Goal: Check status: Check status

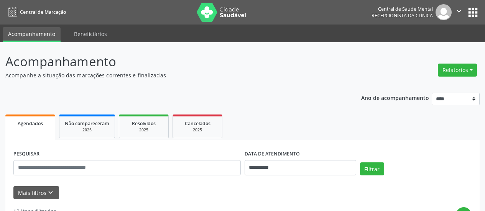
scroll to position [127, 0]
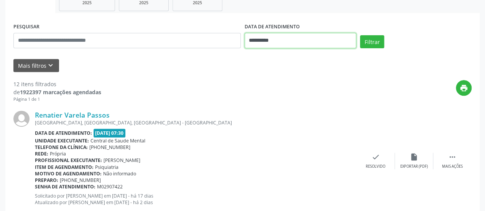
click at [263, 42] on input "**********" at bounding box center [299, 40] width 111 height 15
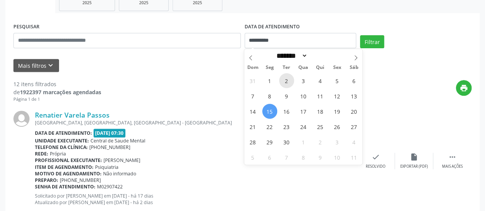
click at [289, 82] on span "2" at bounding box center [286, 80] width 15 height 15
type input "**********"
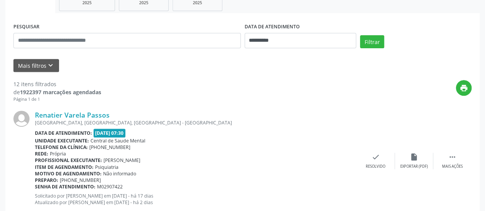
click at [379, 34] on div "**********" at bounding box center [242, 37] width 462 height 33
click at [377, 43] on button "Filtrar" at bounding box center [372, 41] width 24 height 13
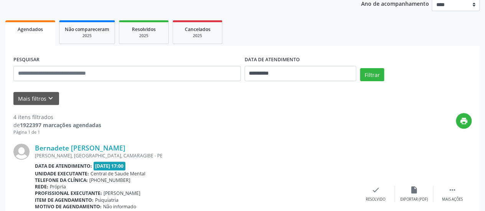
scroll to position [39, 0]
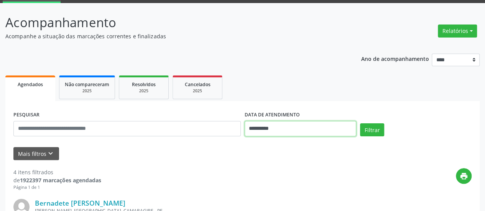
click at [256, 130] on input "**********" at bounding box center [299, 128] width 111 height 15
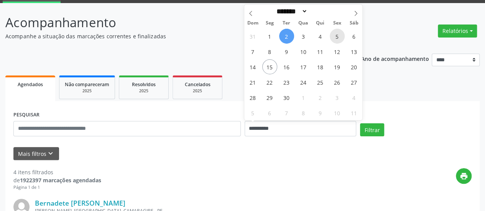
click at [333, 38] on span "5" at bounding box center [337, 36] width 15 height 15
type input "**********"
click at [333, 38] on span "5" at bounding box center [337, 36] width 15 height 15
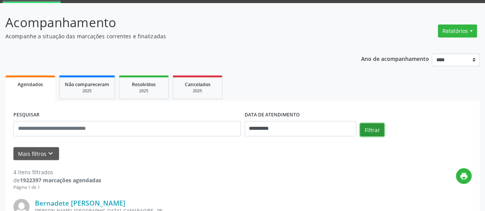
click at [371, 128] on button "Filtrar" at bounding box center [372, 129] width 24 height 13
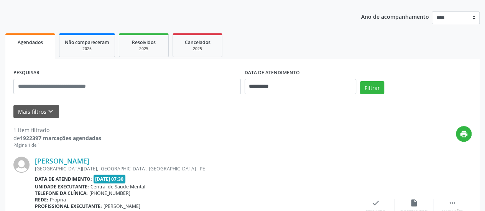
scroll to position [148, 0]
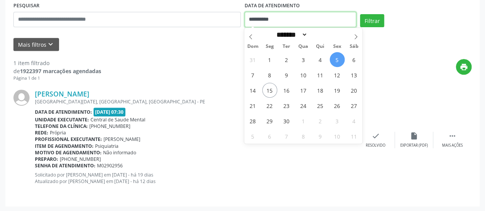
click at [264, 20] on input "**********" at bounding box center [299, 19] width 111 height 15
click at [288, 77] on span "9" at bounding box center [286, 74] width 15 height 15
type input "**********"
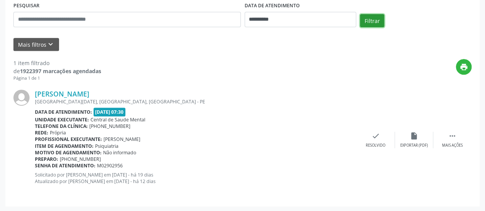
click at [374, 18] on button "Filtrar" at bounding box center [372, 20] width 24 height 13
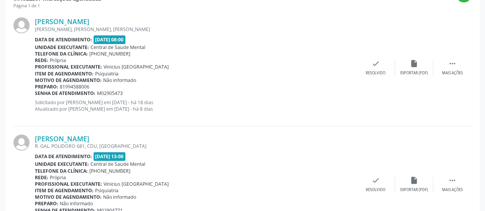
scroll to position [225, 0]
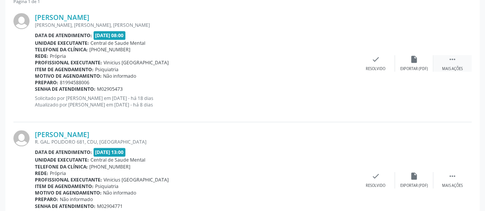
click at [449, 61] on icon "" at bounding box center [452, 59] width 8 height 8
click at [415, 61] on icon "alarm_off" at bounding box center [414, 59] width 8 height 8
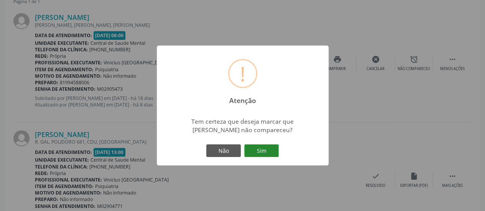
click at [267, 152] on button "Sim" at bounding box center [261, 150] width 34 height 13
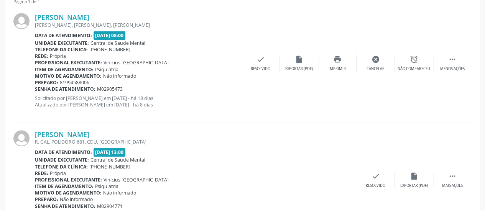
scroll to position [50, 0]
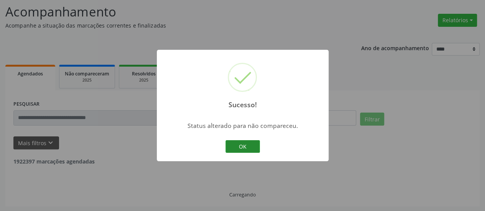
click at [236, 146] on button "OK" at bounding box center [242, 146] width 34 height 13
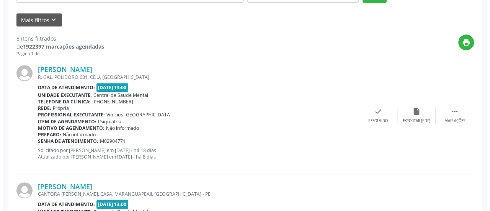
scroll to position [203, 0]
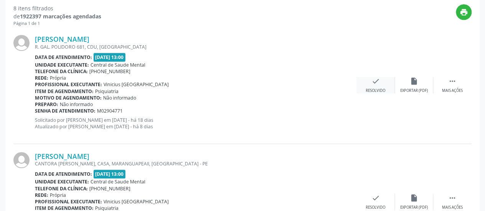
click at [382, 84] on div "check Resolvido" at bounding box center [375, 85] width 38 height 16
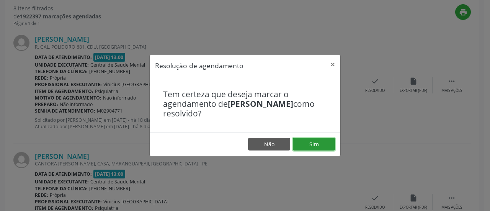
click at [320, 146] on button "Sim" at bounding box center [314, 144] width 42 height 13
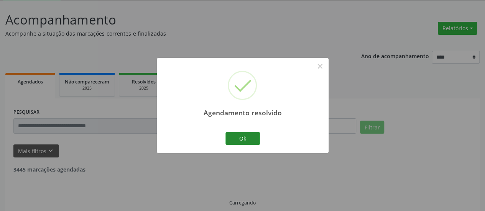
scroll to position [50, 0]
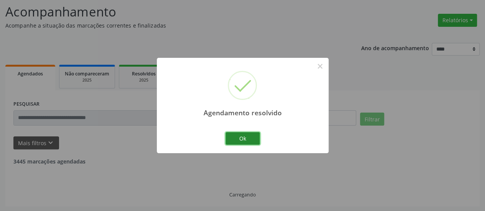
click at [242, 142] on button "Ok" at bounding box center [242, 138] width 34 height 13
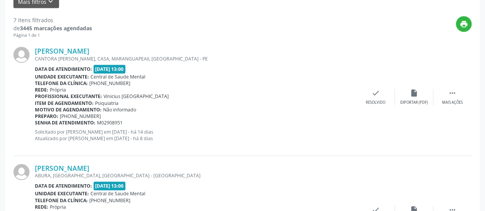
scroll to position [203, 0]
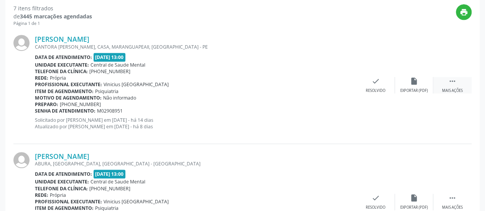
click at [453, 81] on icon "" at bounding box center [452, 81] width 8 height 8
click at [415, 83] on icon "alarm_off" at bounding box center [414, 81] width 8 height 8
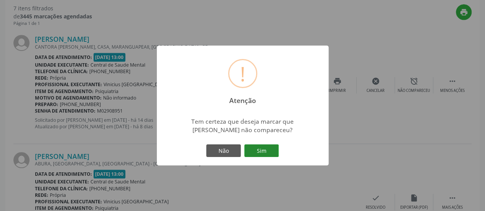
click at [264, 151] on button "Sim" at bounding box center [261, 150] width 34 height 13
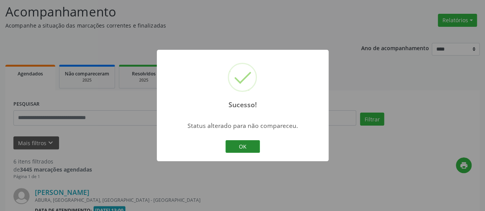
click at [236, 144] on button "OK" at bounding box center [242, 146] width 34 height 13
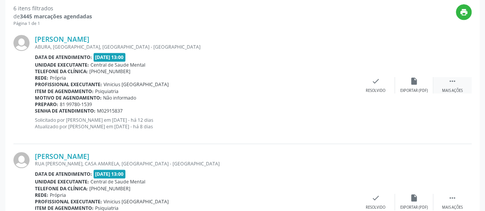
click at [456, 84] on div " Mais ações" at bounding box center [452, 85] width 38 height 16
click at [416, 83] on icon "alarm_off" at bounding box center [414, 81] width 8 height 8
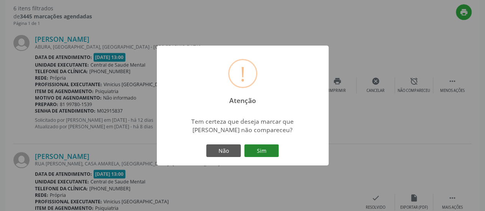
click at [259, 156] on button "Sim" at bounding box center [261, 150] width 34 height 13
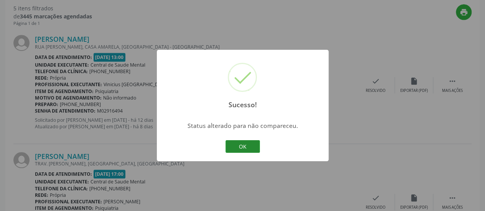
click at [234, 144] on button "OK" at bounding box center [242, 146] width 34 height 13
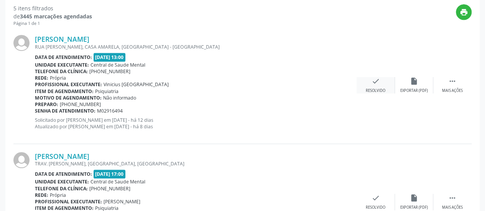
click at [370, 85] on div "check Resolvido" at bounding box center [375, 85] width 38 height 16
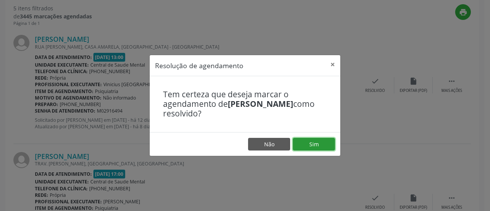
click at [324, 141] on button "Sim" at bounding box center [314, 144] width 42 height 13
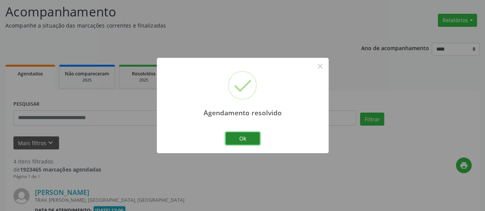
click at [234, 137] on button "Ok" at bounding box center [242, 138] width 34 height 13
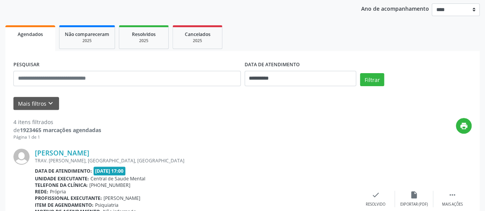
scroll to position [88, 0]
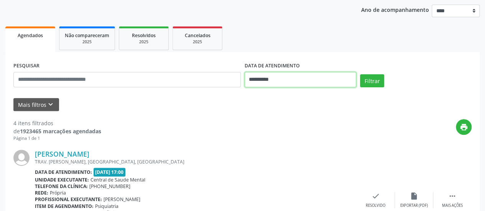
click at [249, 75] on input "**********" at bounding box center [299, 79] width 111 height 15
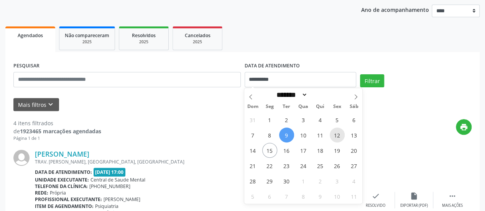
click at [336, 138] on span "12" at bounding box center [337, 135] width 15 height 15
type input "**********"
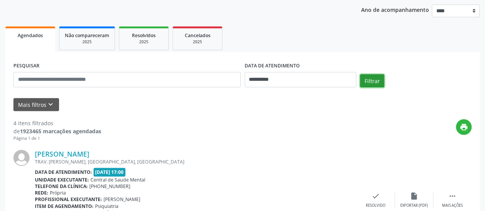
click at [366, 78] on button "Filtrar" at bounding box center [372, 80] width 24 height 13
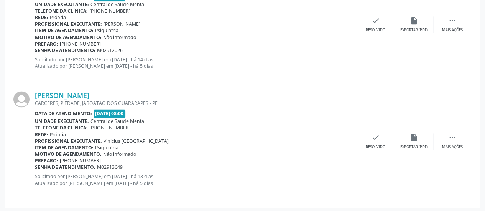
scroll to position [499, 0]
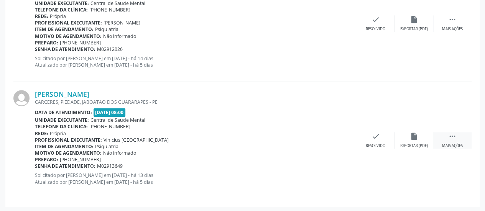
click at [466, 133] on div " Mais ações" at bounding box center [452, 140] width 38 height 16
click at [412, 134] on icon "alarm_off" at bounding box center [414, 136] width 8 height 8
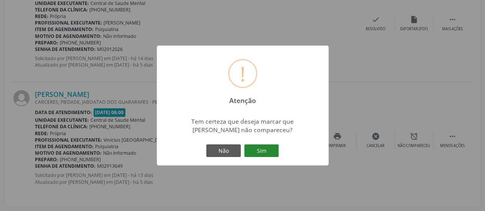
click at [261, 149] on button "Sim" at bounding box center [261, 150] width 34 height 13
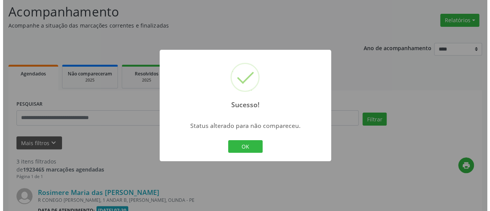
scroll to position [382, 0]
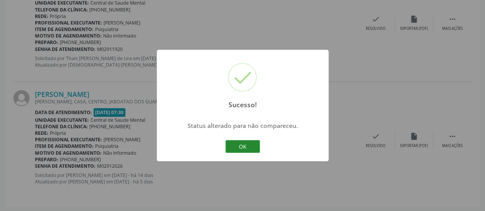
click at [248, 148] on button "OK" at bounding box center [242, 146] width 34 height 13
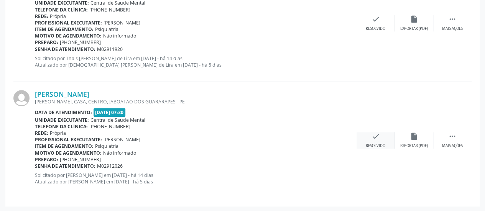
click at [375, 134] on icon "check" at bounding box center [375, 136] width 8 height 8
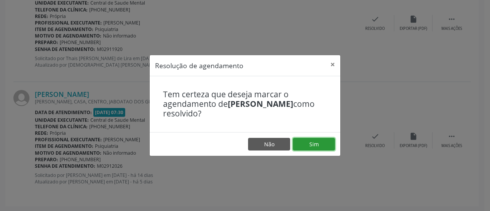
click at [323, 146] on button "Sim" at bounding box center [314, 144] width 42 height 13
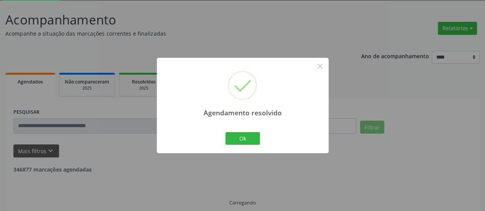
scroll to position [50, 0]
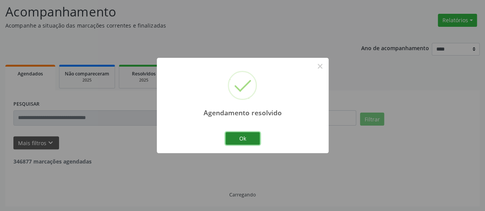
click at [240, 141] on button "Ok" at bounding box center [242, 138] width 34 height 13
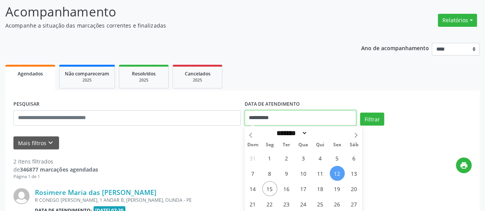
click at [265, 118] on input "**********" at bounding box center [299, 117] width 111 height 15
click at [300, 159] on span "3" at bounding box center [303, 158] width 15 height 15
type input "**********"
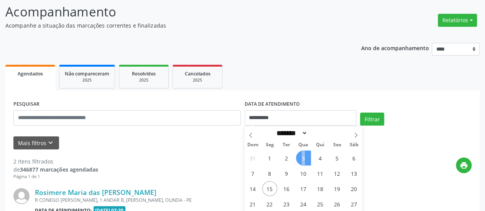
click at [302, 159] on span "3" at bounding box center [303, 158] width 15 height 15
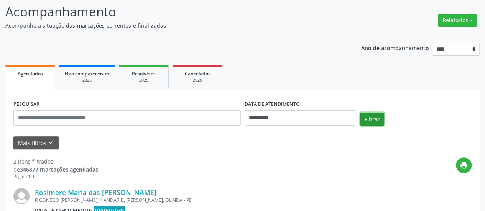
click at [366, 117] on button "Filtrar" at bounding box center [372, 119] width 24 height 13
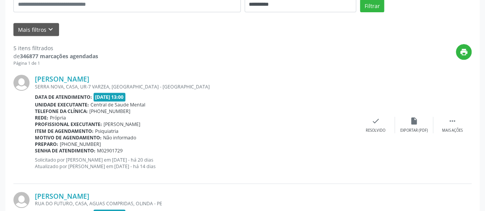
scroll to position [203, 0]
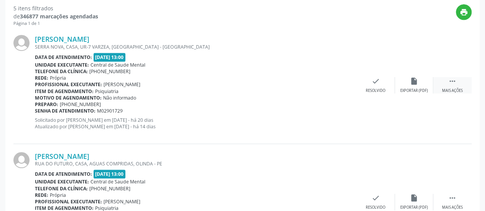
click at [449, 86] on div " Mais ações" at bounding box center [452, 85] width 38 height 16
click at [418, 81] on icon "alarm_off" at bounding box center [414, 81] width 8 height 8
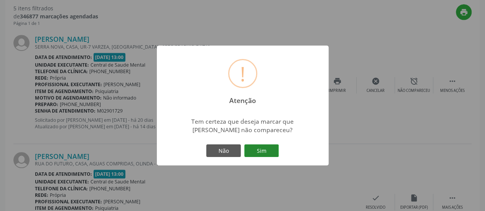
click at [268, 149] on button "Sim" at bounding box center [261, 150] width 34 height 13
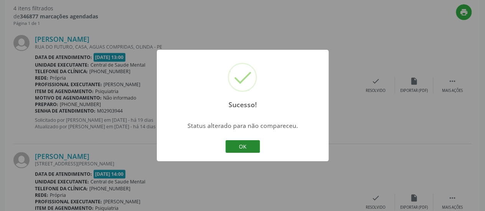
click at [248, 146] on button "OK" at bounding box center [242, 146] width 34 height 13
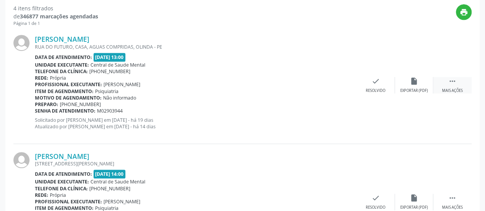
click at [453, 88] on div "Mais ações" at bounding box center [452, 90] width 21 height 5
click at [412, 82] on icon "alarm_off" at bounding box center [414, 81] width 8 height 8
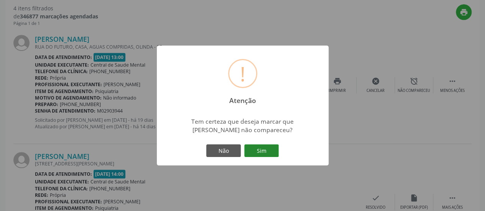
click at [263, 153] on button "Sim" at bounding box center [261, 150] width 34 height 13
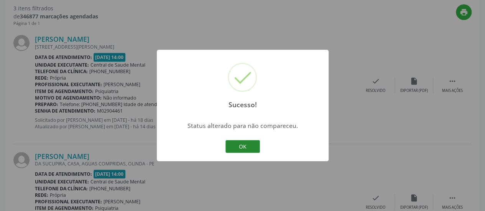
click at [238, 141] on button "OK" at bounding box center [242, 146] width 34 height 13
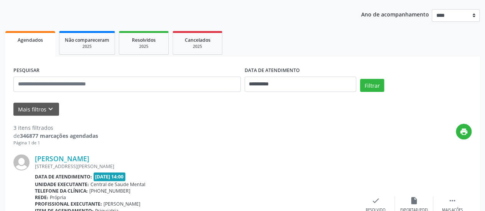
scroll to position [75, 0]
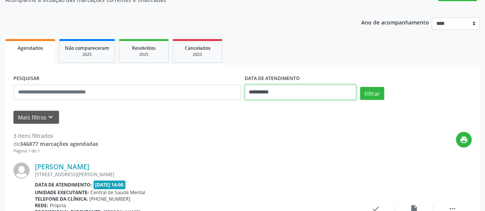
click at [271, 95] on input "**********" at bounding box center [299, 92] width 111 height 15
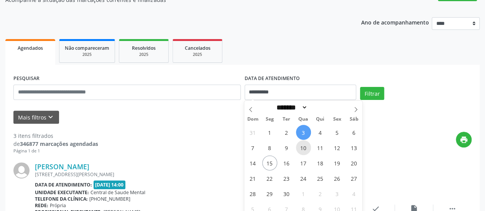
click at [304, 145] on span "10" at bounding box center [303, 147] width 15 height 15
type input "**********"
click at [304, 145] on span "10" at bounding box center [303, 147] width 15 height 15
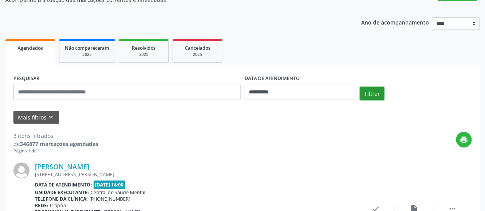
click at [369, 93] on button "Filtrar" at bounding box center [372, 93] width 24 height 13
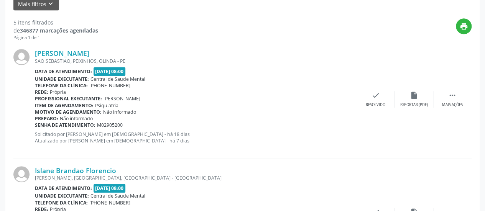
scroll to position [190, 0]
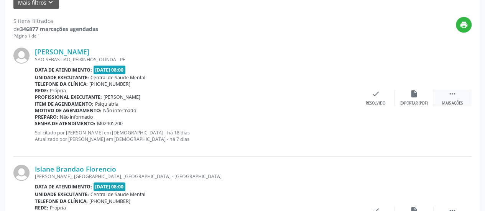
click at [451, 96] on icon "" at bounding box center [452, 94] width 8 height 8
click at [410, 97] on icon "alarm_off" at bounding box center [414, 94] width 8 height 8
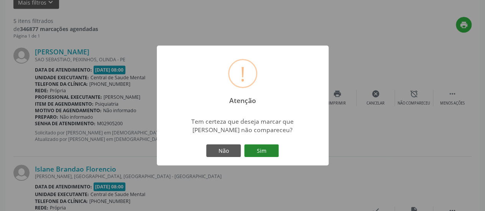
click at [268, 146] on button "Sim" at bounding box center [261, 150] width 34 height 13
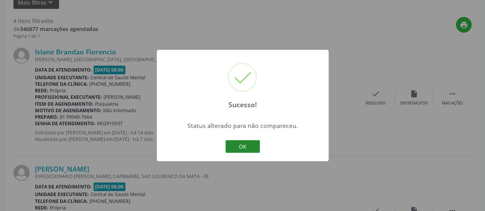
click at [248, 144] on button "OK" at bounding box center [242, 146] width 34 height 13
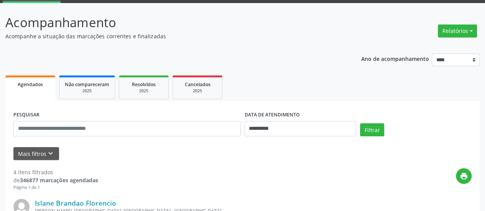
scroll to position [39, 0]
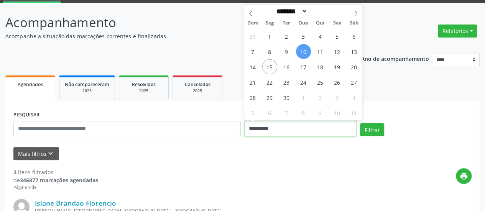
click at [284, 131] on input "**********" at bounding box center [299, 128] width 111 height 15
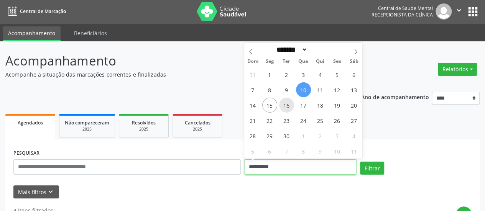
scroll to position [0, 0]
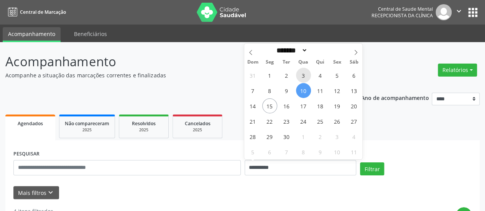
click at [301, 77] on span "3" at bounding box center [303, 75] width 15 height 15
type input "**********"
click at [301, 77] on span "3" at bounding box center [303, 75] width 15 height 15
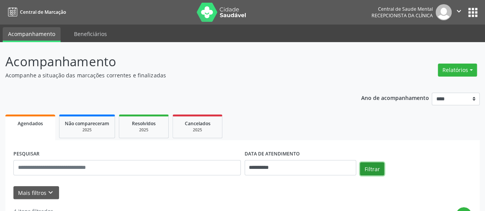
click at [370, 165] on button "Filtrar" at bounding box center [372, 168] width 24 height 13
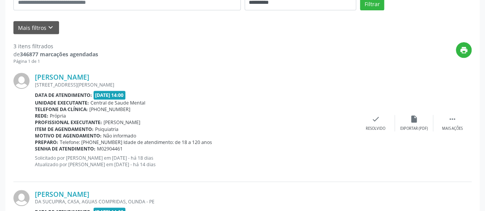
scroll to position [165, 0]
click at [451, 121] on icon "" at bounding box center [452, 119] width 8 height 8
click at [414, 120] on icon "alarm_off" at bounding box center [414, 119] width 8 height 8
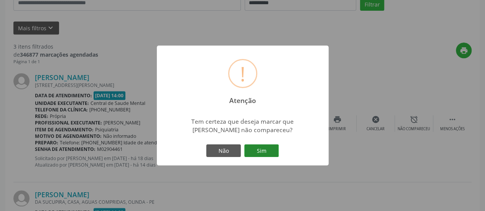
click at [264, 152] on button "Sim" at bounding box center [261, 150] width 34 height 13
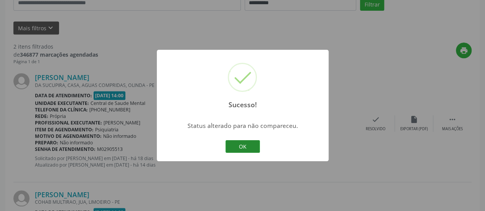
click at [249, 146] on button "OK" at bounding box center [242, 146] width 34 height 13
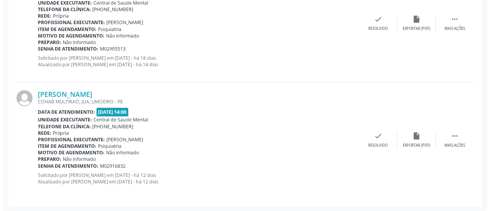
scroll to position [265, 0]
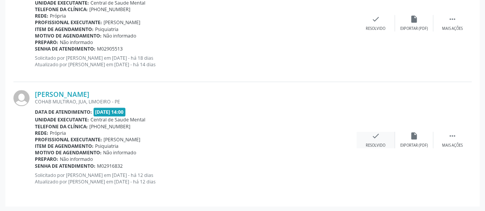
click at [374, 138] on icon "check" at bounding box center [375, 136] width 8 height 8
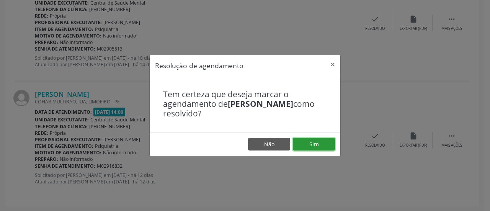
click at [326, 141] on button "Sim" at bounding box center [314, 144] width 42 height 13
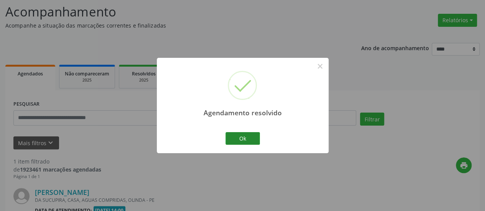
scroll to position [148, 0]
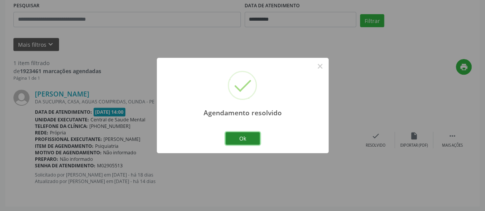
click at [248, 140] on button "Ok" at bounding box center [242, 138] width 34 height 13
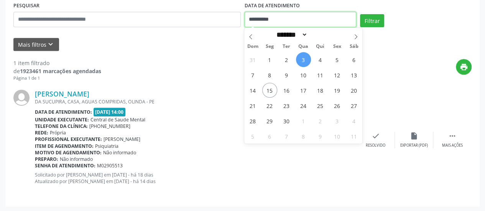
click at [262, 20] on input "**********" at bounding box center [299, 19] width 111 height 15
click at [321, 62] on span "4" at bounding box center [320, 59] width 15 height 15
type input "**********"
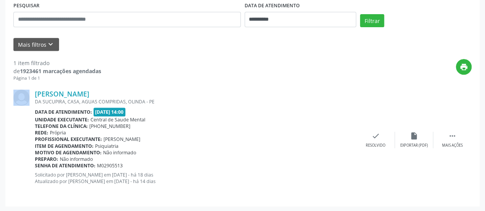
click at [321, 62] on div "print" at bounding box center [286, 70] width 370 height 23
click at [374, 21] on button "Filtrar" at bounding box center [372, 20] width 24 height 13
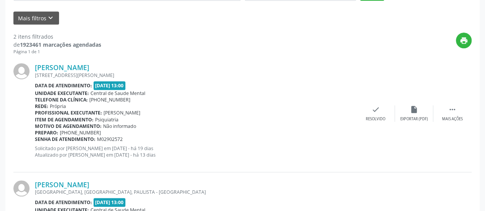
scroll to position [187, 0]
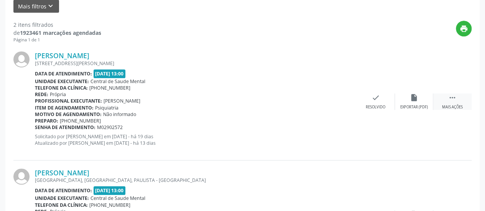
click at [471, 93] on div " Mais ações" at bounding box center [452, 101] width 38 height 16
click at [416, 98] on icon "alarm_off" at bounding box center [414, 97] width 8 height 8
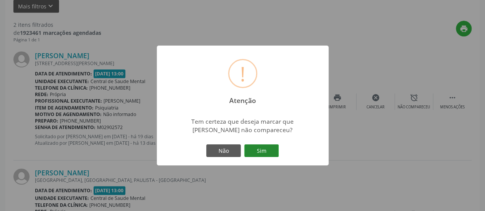
click at [272, 147] on button "Sim" at bounding box center [261, 150] width 34 height 13
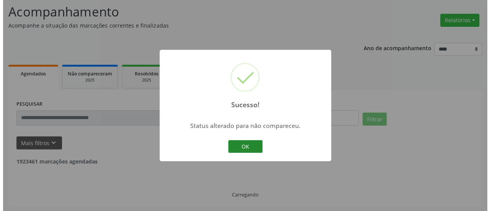
scroll to position [148, 0]
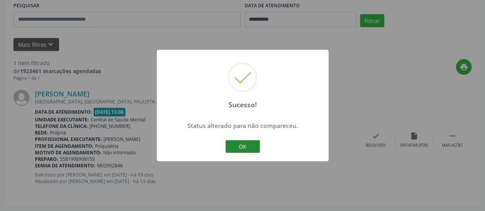
click at [253, 143] on button "OK" at bounding box center [242, 146] width 34 height 13
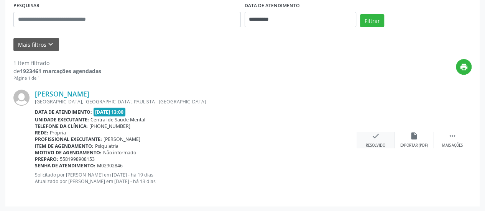
click at [378, 132] on icon "check" at bounding box center [375, 136] width 8 height 8
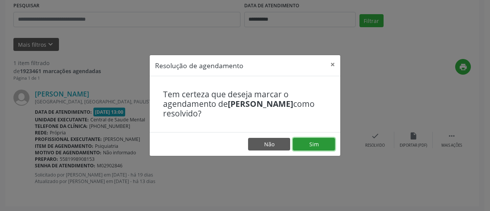
click at [318, 142] on button "Sim" at bounding box center [314, 144] width 42 height 13
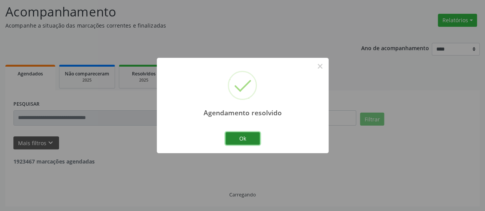
click at [248, 136] on button "Ok" at bounding box center [242, 138] width 34 height 13
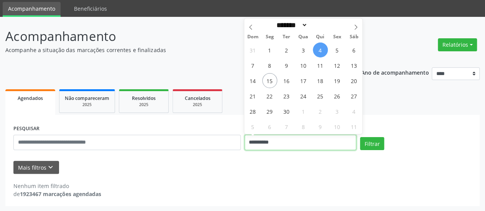
click at [280, 140] on input "**********" at bounding box center [299, 142] width 111 height 15
click at [334, 50] on span "5" at bounding box center [337, 50] width 15 height 15
type input "**********"
click at [334, 50] on span "5" at bounding box center [337, 50] width 15 height 15
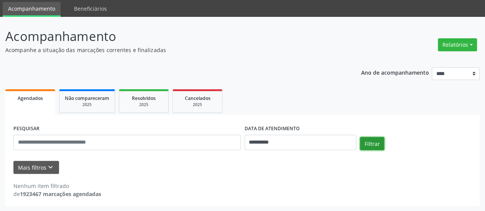
click at [371, 143] on button "Filtrar" at bounding box center [372, 143] width 24 height 13
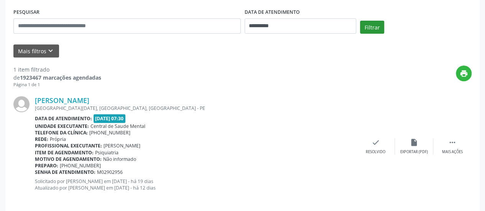
scroll to position [148, 0]
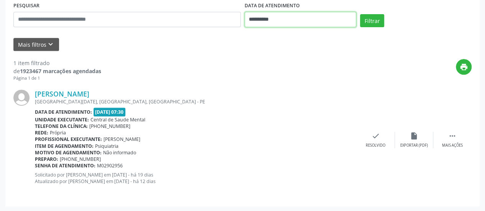
click at [272, 14] on input "**********" at bounding box center [299, 19] width 111 height 15
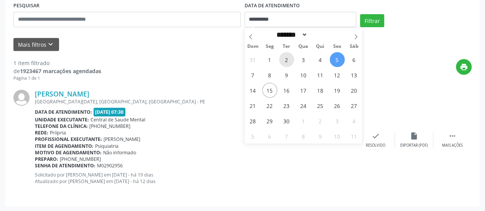
click at [285, 57] on span "2" at bounding box center [286, 59] width 15 height 15
type input "**********"
click at [285, 57] on span "2" at bounding box center [286, 59] width 15 height 15
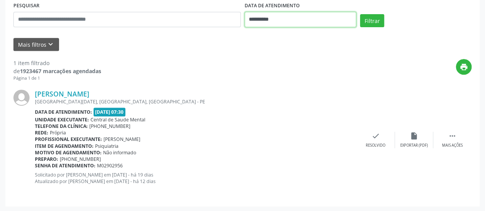
click at [262, 24] on input "**********" at bounding box center [299, 19] width 111 height 15
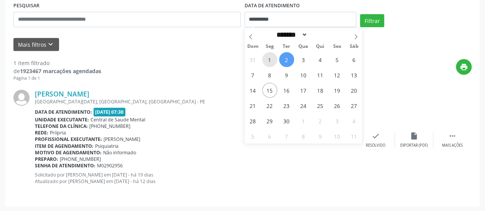
click at [274, 55] on span "1" at bounding box center [269, 59] width 15 height 15
type input "**********"
click at [274, 55] on span "1" at bounding box center [269, 59] width 15 height 15
select select "*"
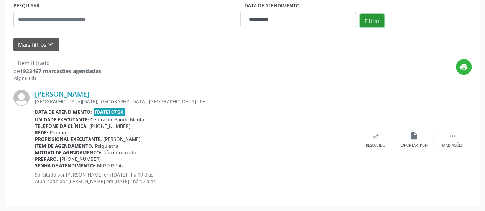
click at [362, 23] on button "Filtrar" at bounding box center [372, 20] width 24 height 13
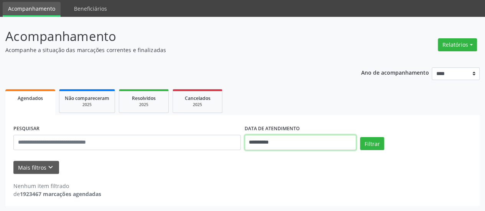
scroll to position [73, 0]
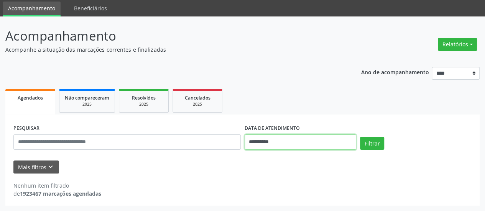
click at [258, 144] on body "**********" at bounding box center [242, 79] width 485 height 211
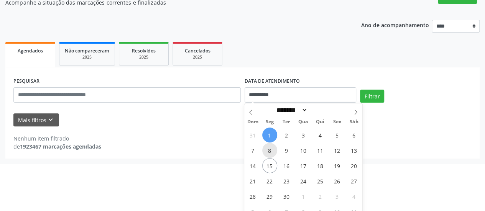
click at [271, 151] on span "8" at bounding box center [269, 150] width 15 height 15
type input "**********"
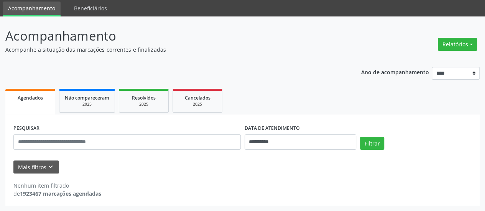
scroll to position [25, 0]
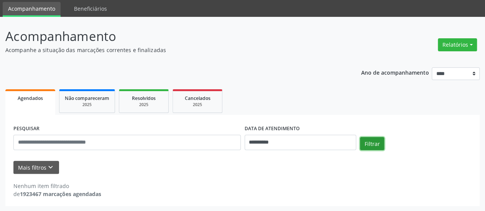
click at [369, 138] on button "Filtrar" at bounding box center [372, 143] width 24 height 13
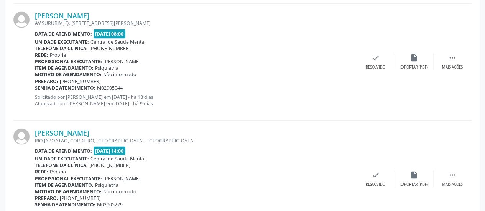
scroll to position [701, 0]
